Goal: Information Seeking & Learning: Check status

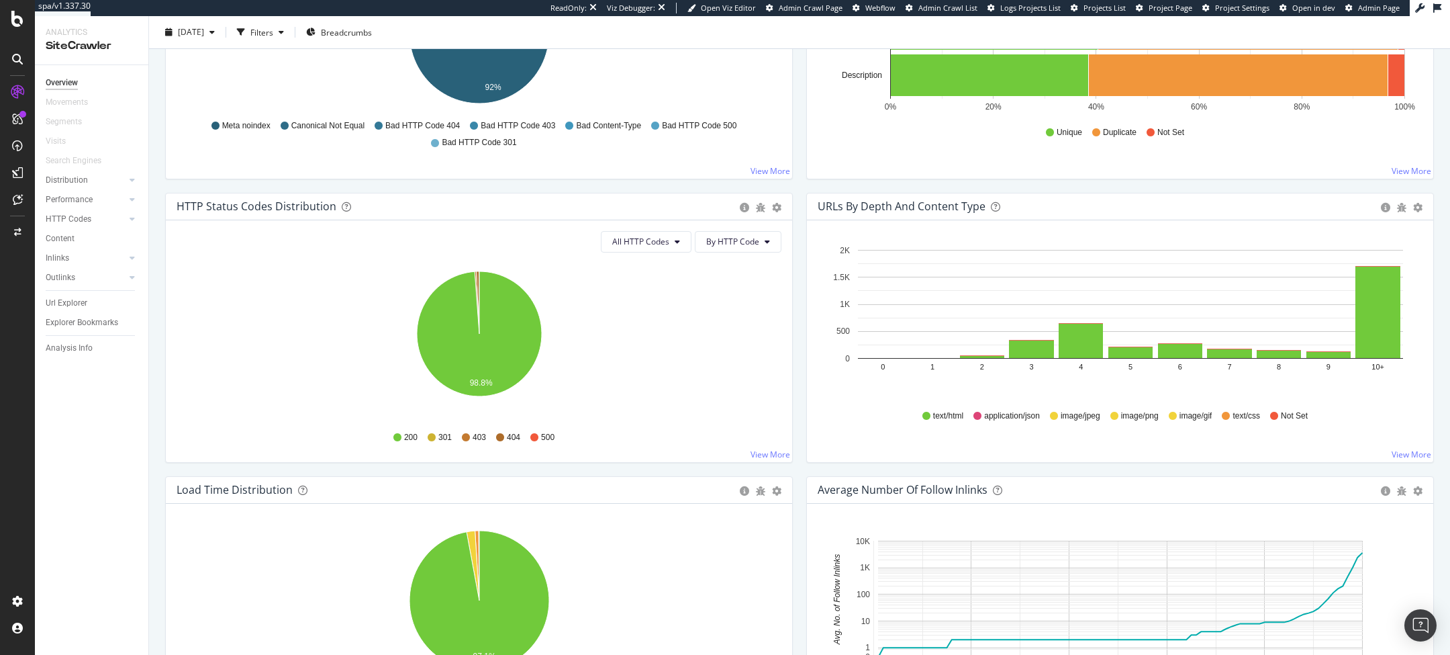
scroll to position [597, 0]
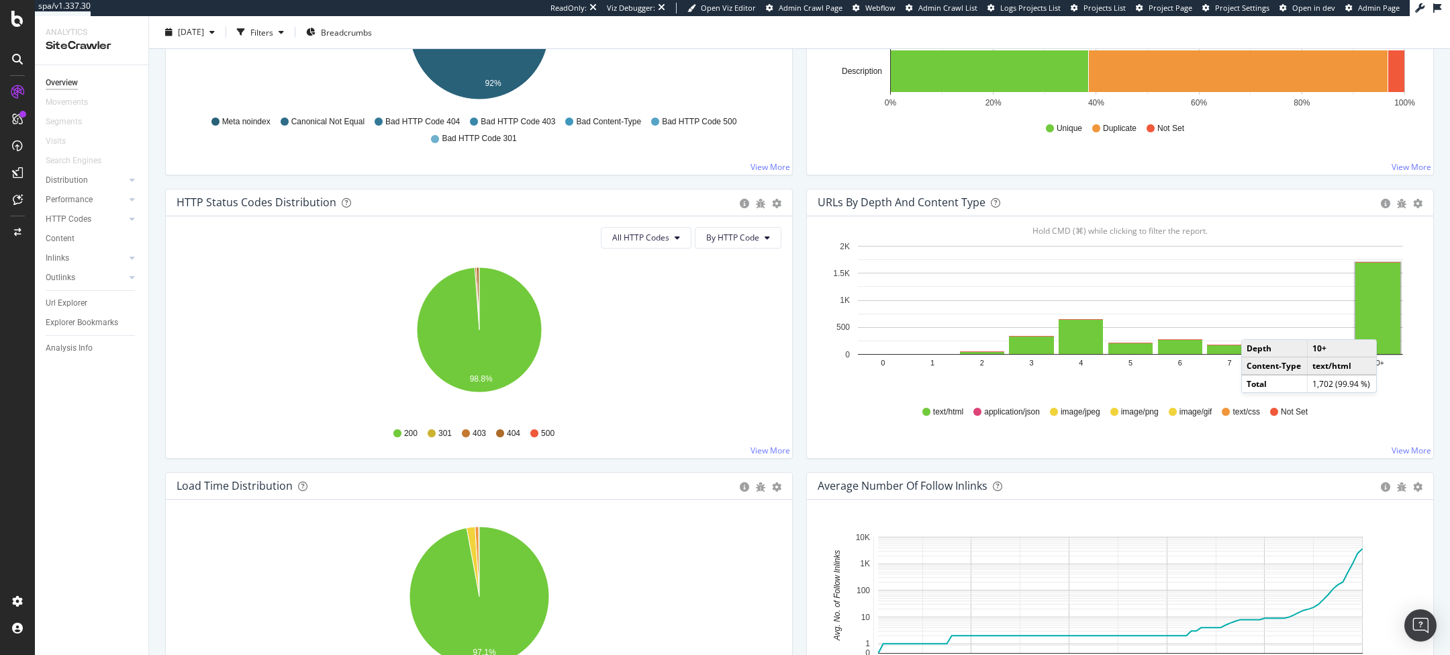
click at [1390, 324] on rect "A chart." at bounding box center [1377, 307] width 45 height 91
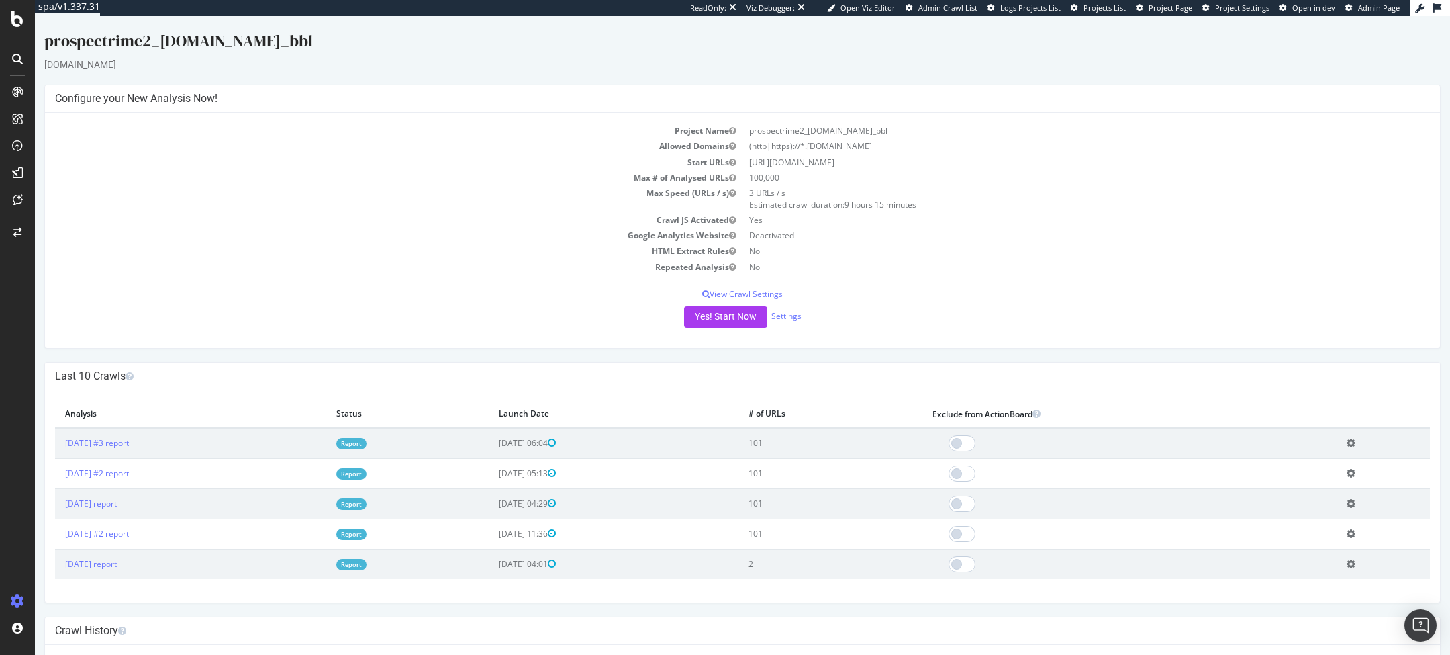
click at [367, 446] on link "Report" at bounding box center [351, 443] width 30 height 11
